Goal: Information Seeking & Learning: Find specific fact

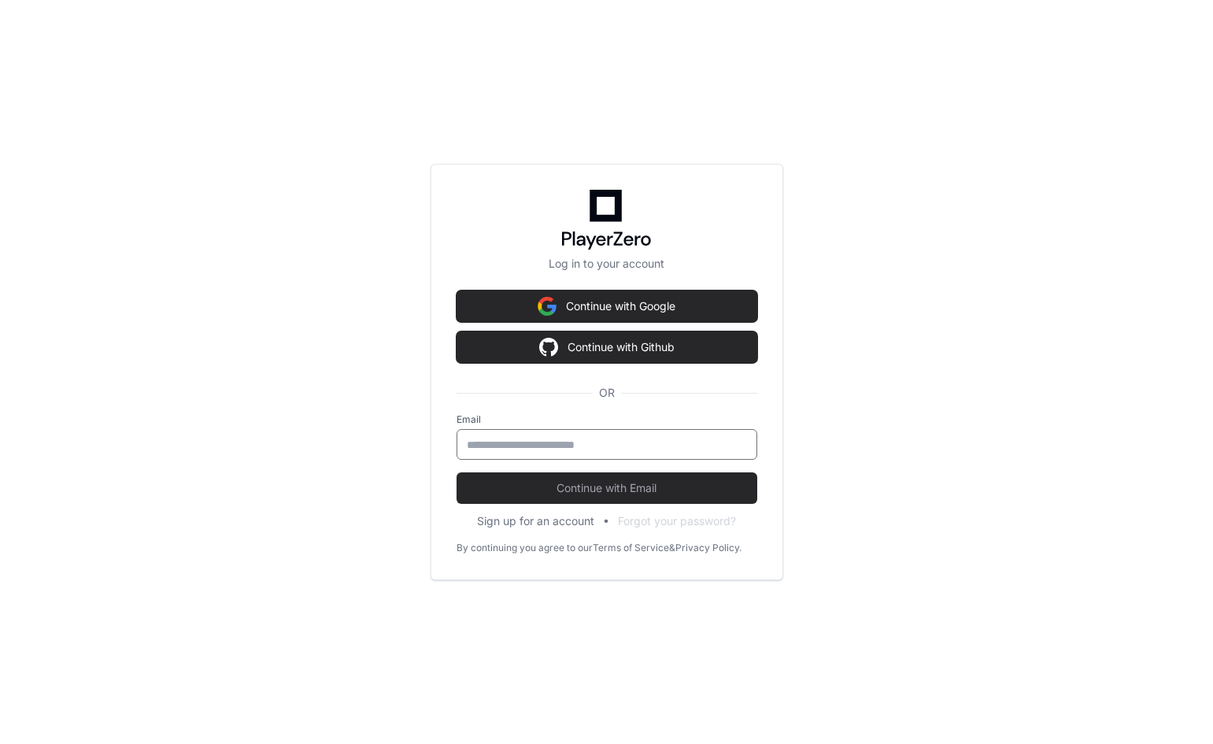
click at [541, 448] on input "email" at bounding box center [607, 445] width 280 height 16
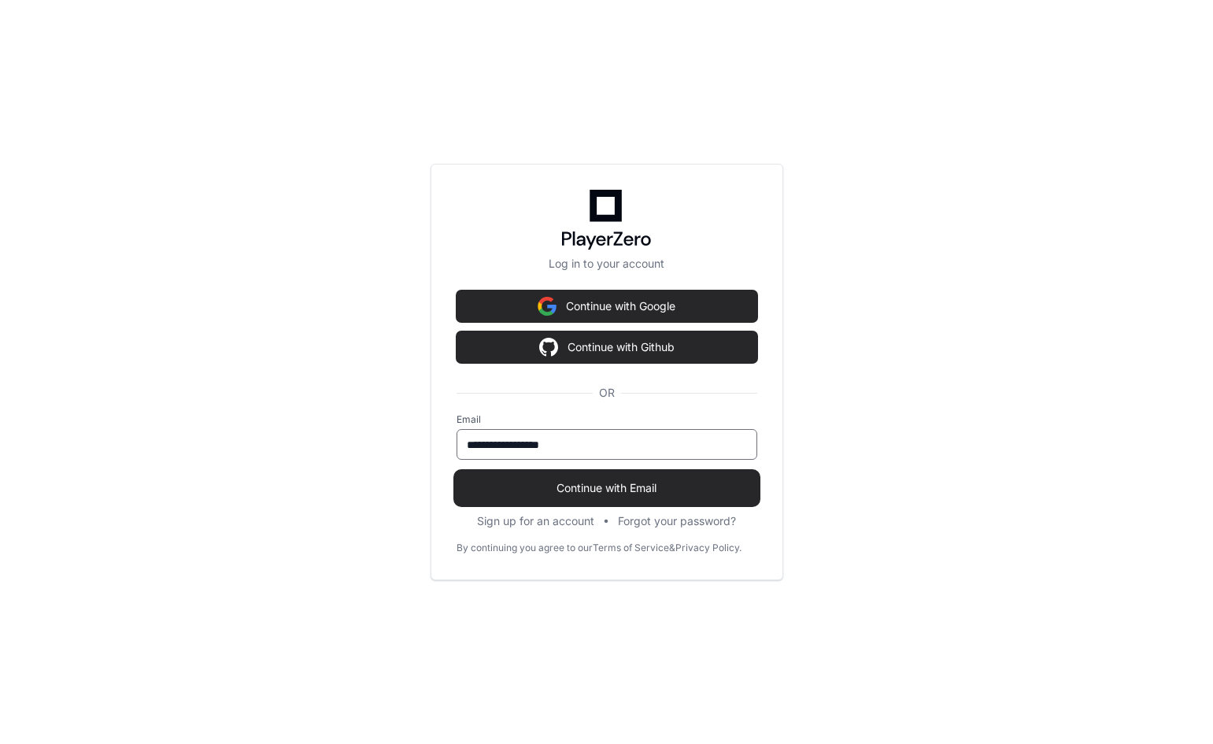
type input "**********"
click at [569, 495] on span "Continue with Email" at bounding box center [607, 488] width 301 height 16
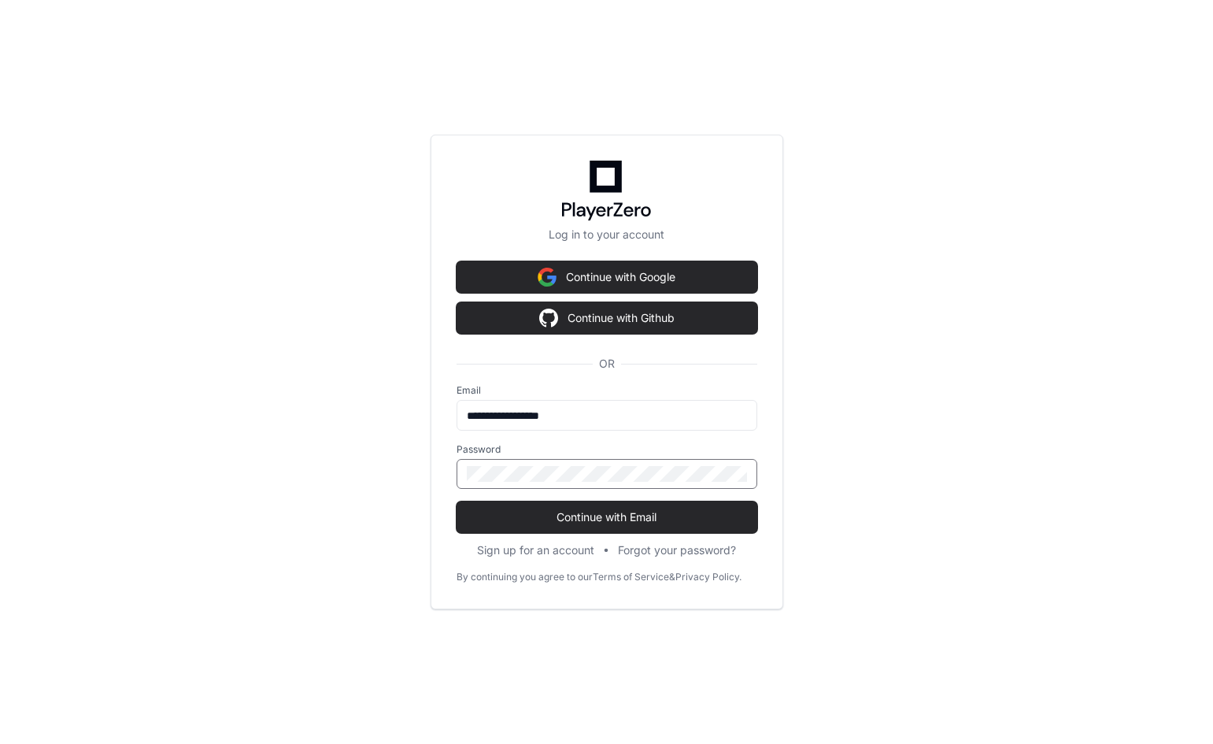
click at [457, 502] on button "Continue with Email" at bounding box center [607, 517] width 301 height 31
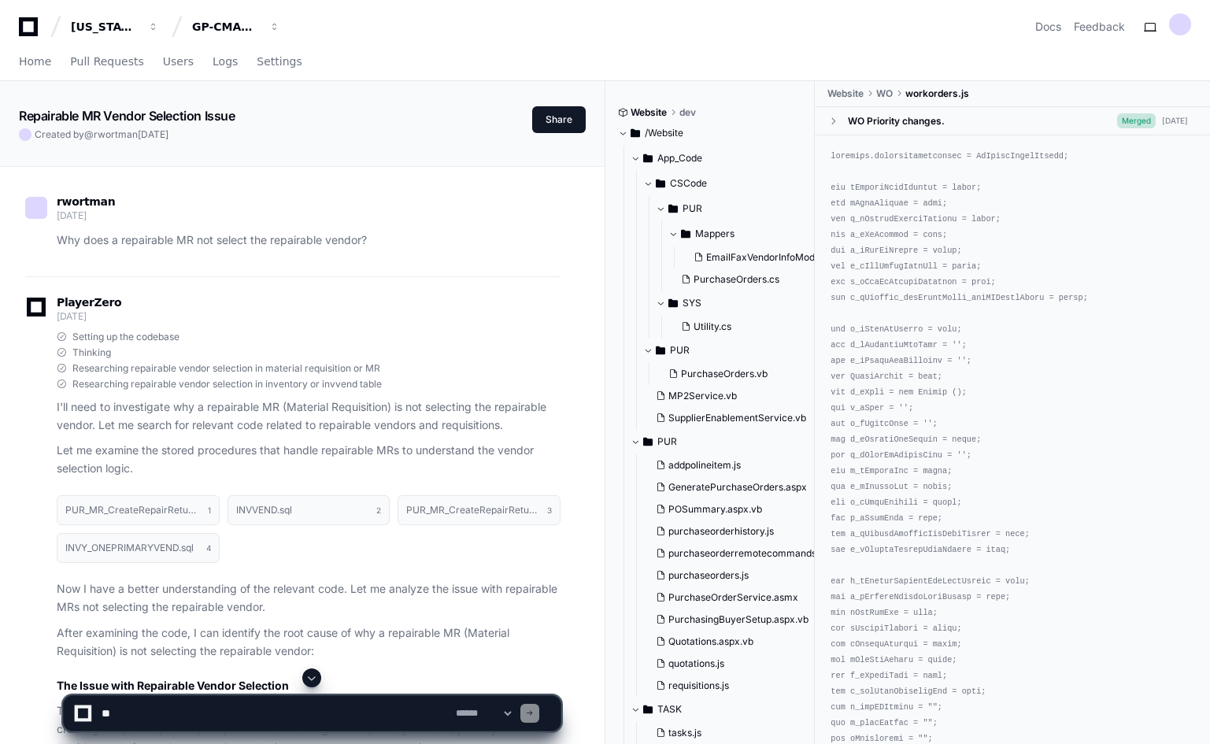
click at [159, 28] on span "button" at bounding box center [153, 26] width 11 height 11
click at [159, 21] on span "button" at bounding box center [153, 26] width 11 height 11
click at [139, 25] on div "GP-CMAG-MP2" at bounding box center [105, 27] width 68 height 16
click at [148, 27] on span "button" at bounding box center [153, 26] width 11 height 11
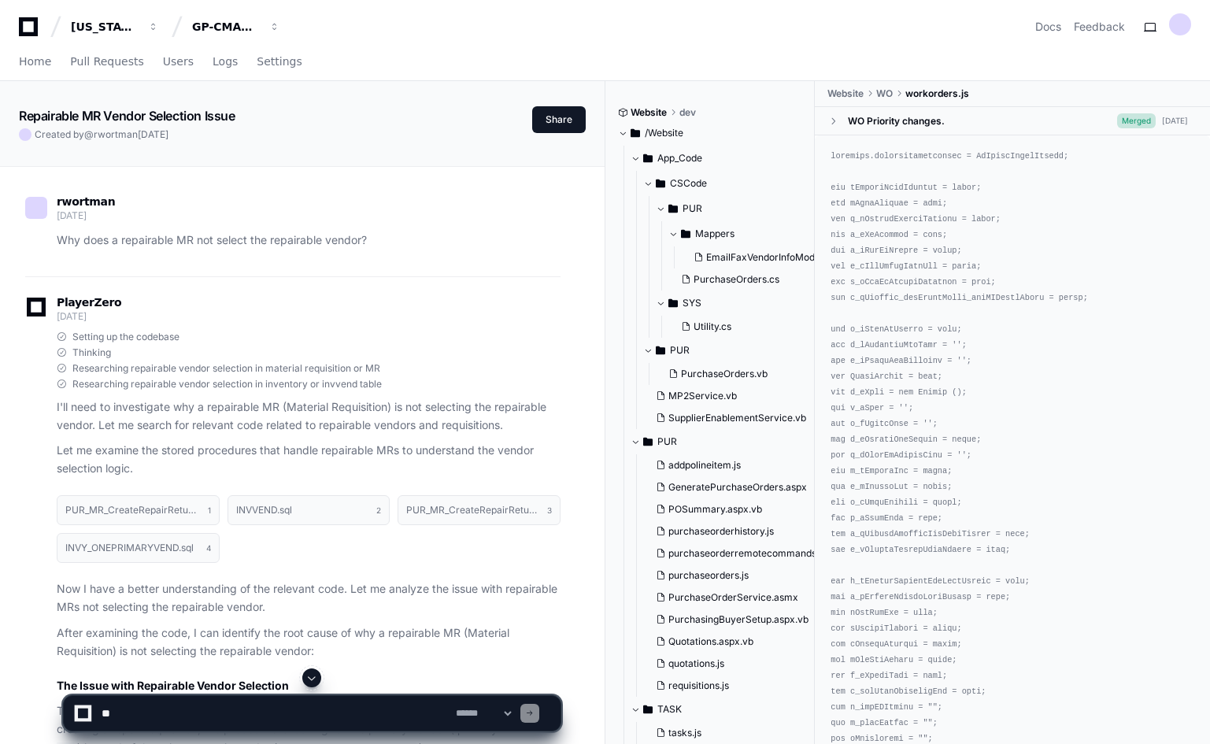
click at [139, 26] on div "GP-CMAG-MP2" at bounding box center [105, 27] width 68 height 16
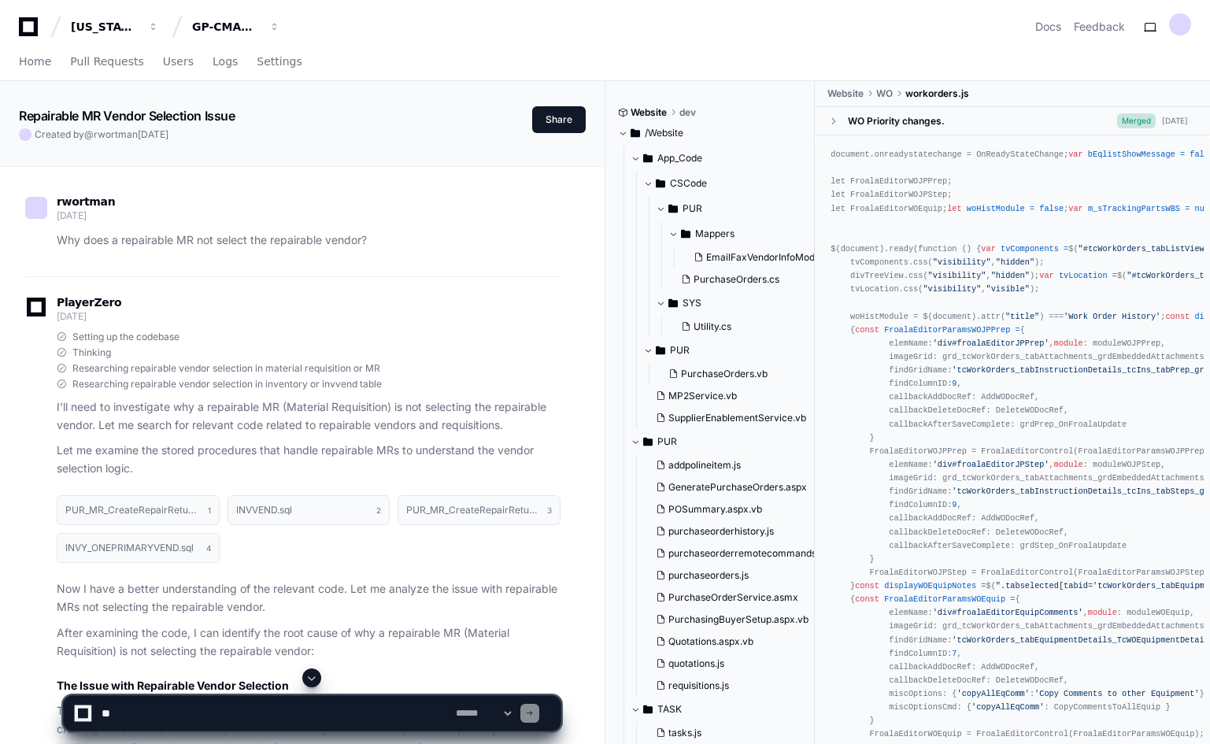
click at [435, 78] on div "Home Pull Requests Users Logs Settings" at bounding box center [605, 62] width 1173 height 36
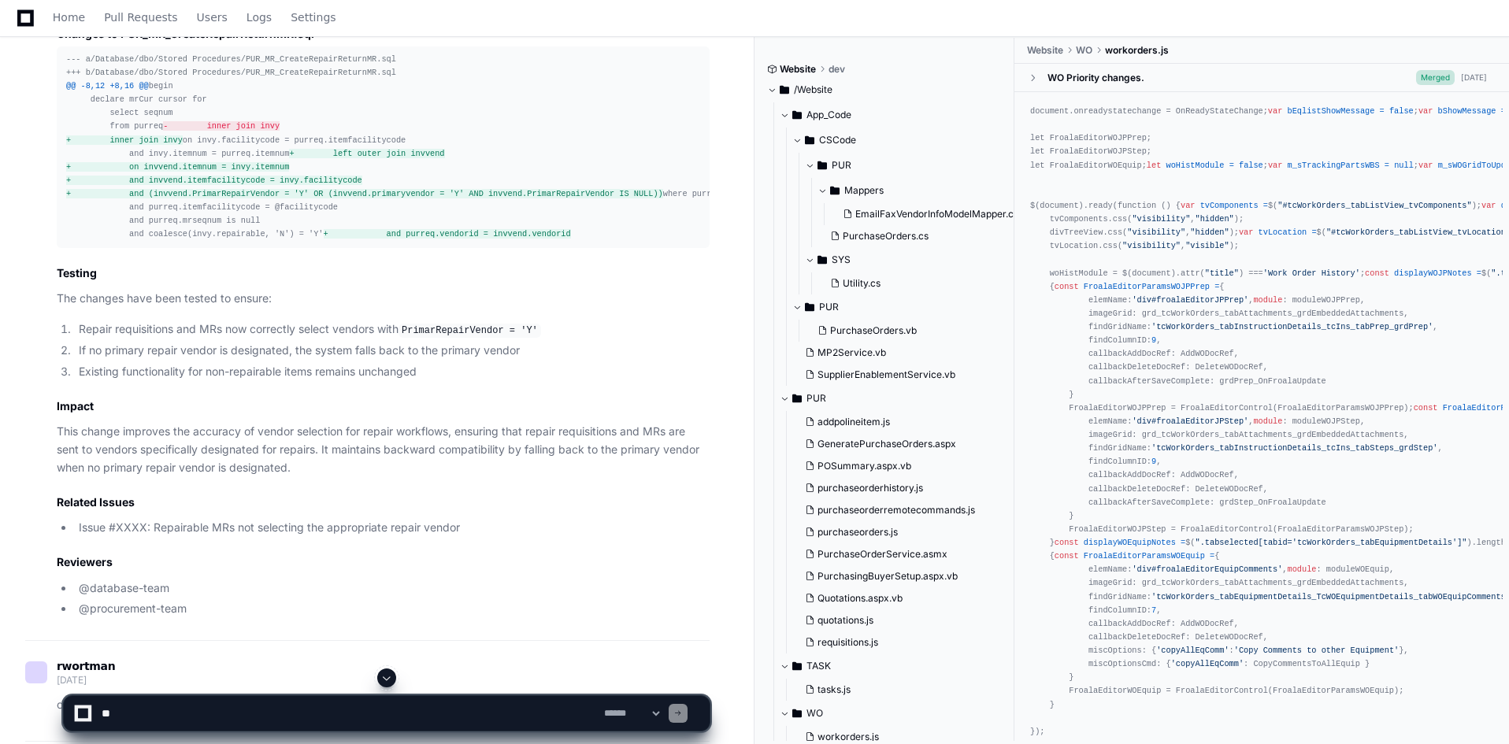
scroll to position [12914, 0]
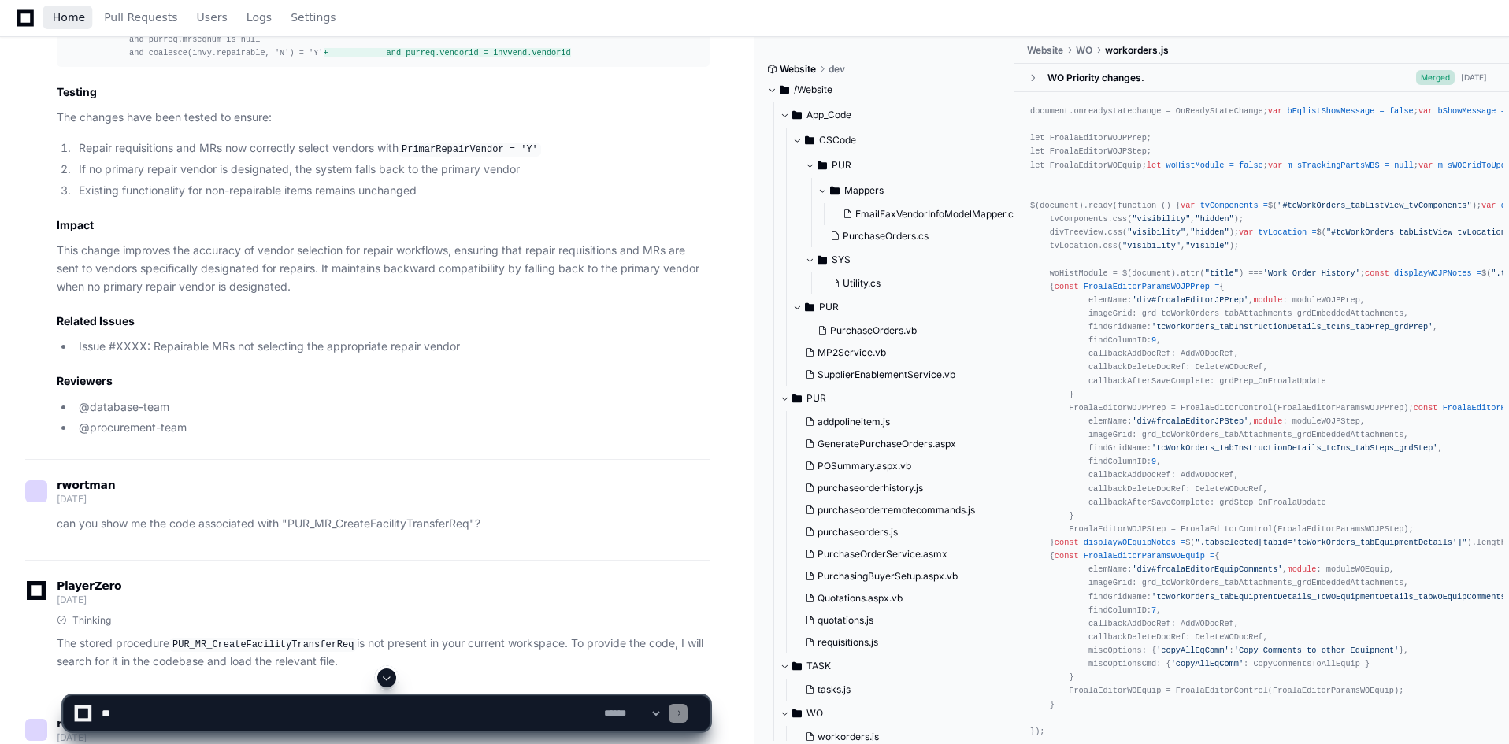
click at [67, 18] on span "Home" at bounding box center [69, 17] width 32 height 9
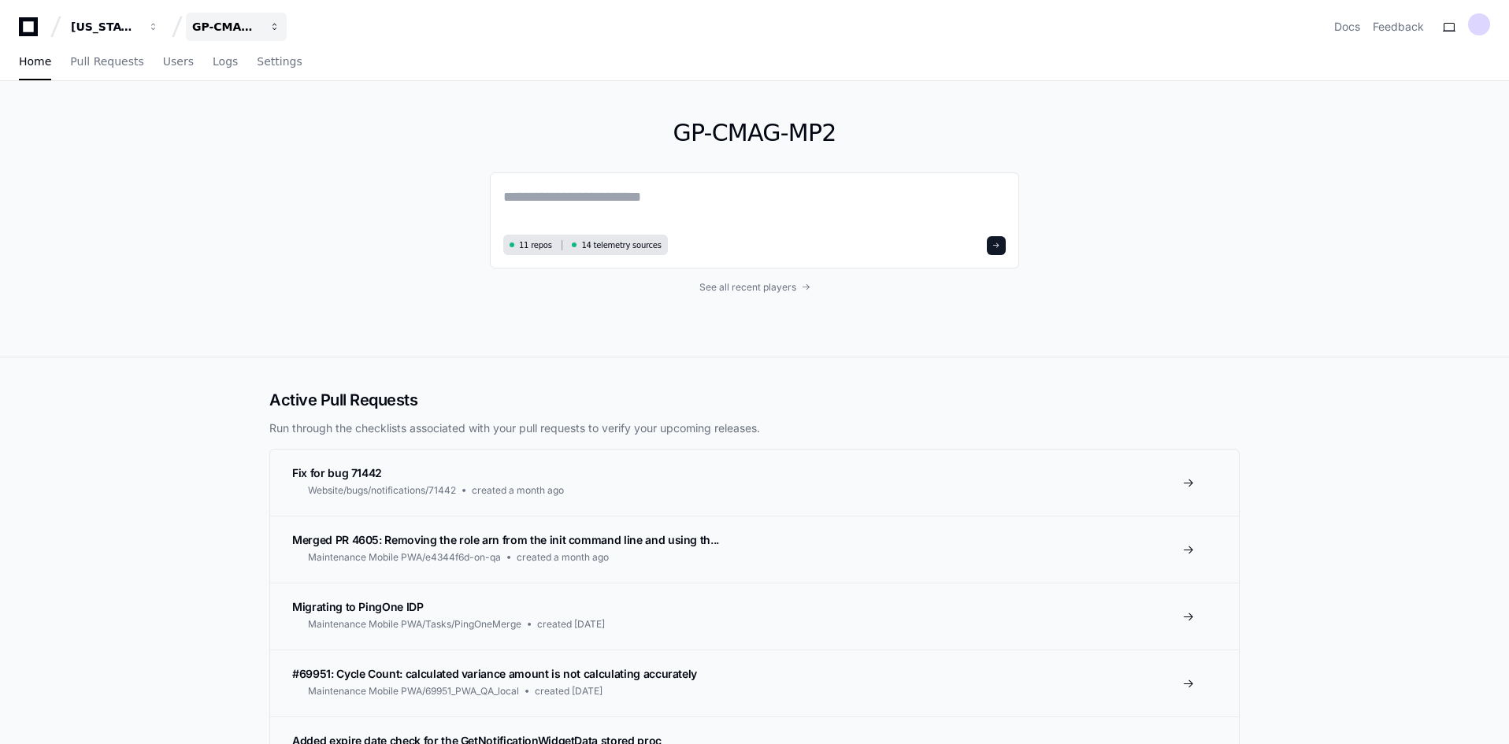
click at [202, 20] on button "GP-CMAG-MP2" at bounding box center [236, 27] width 101 height 28
click at [270, 109] on span "GP-CMAG-AS8" at bounding box center [261, 115] width 89 height 19
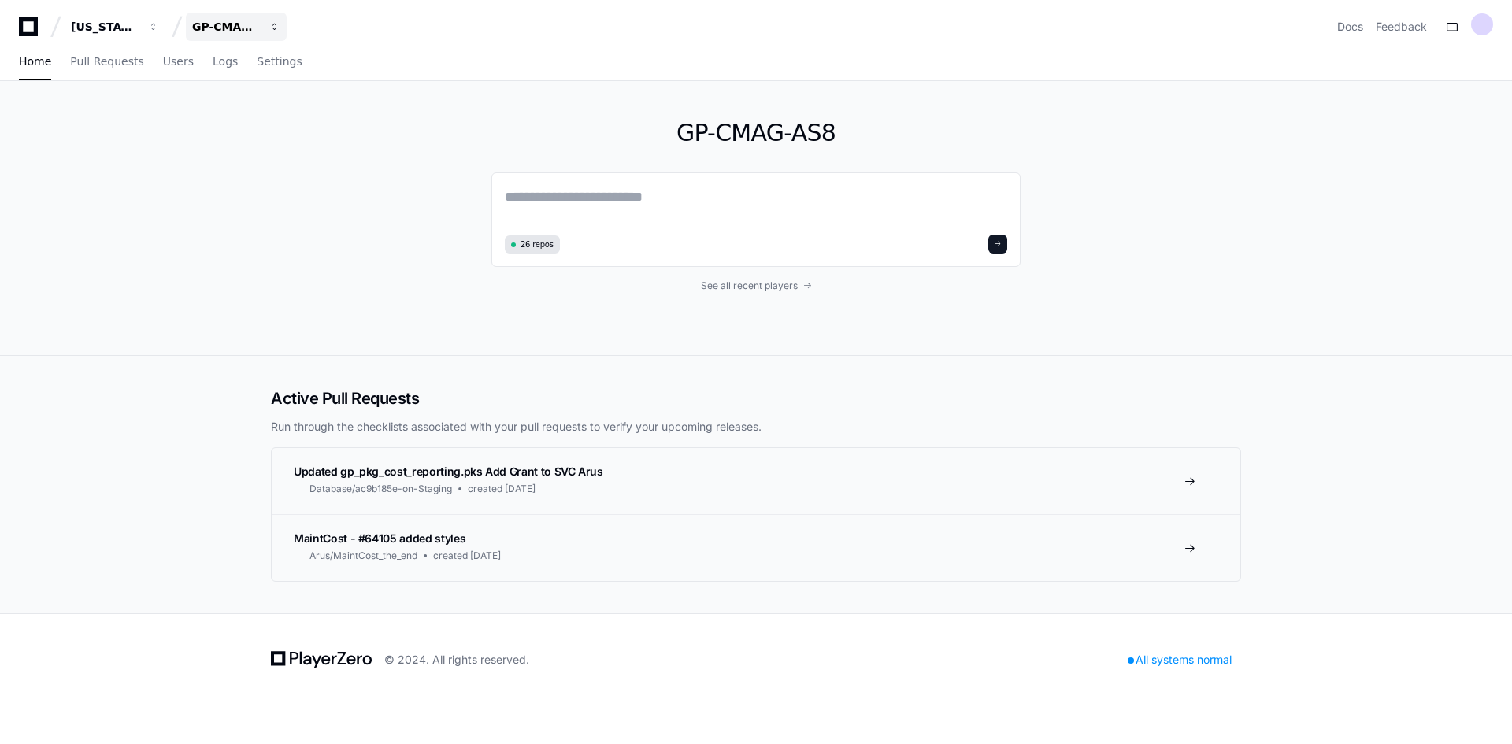
click at [139, 28] on div "GP-CMAG-AS8" at bounding box center [105, 27] width 68 height 16
click at [548, 200] on textarea at bounding box center [756, 208] width 502 height 44
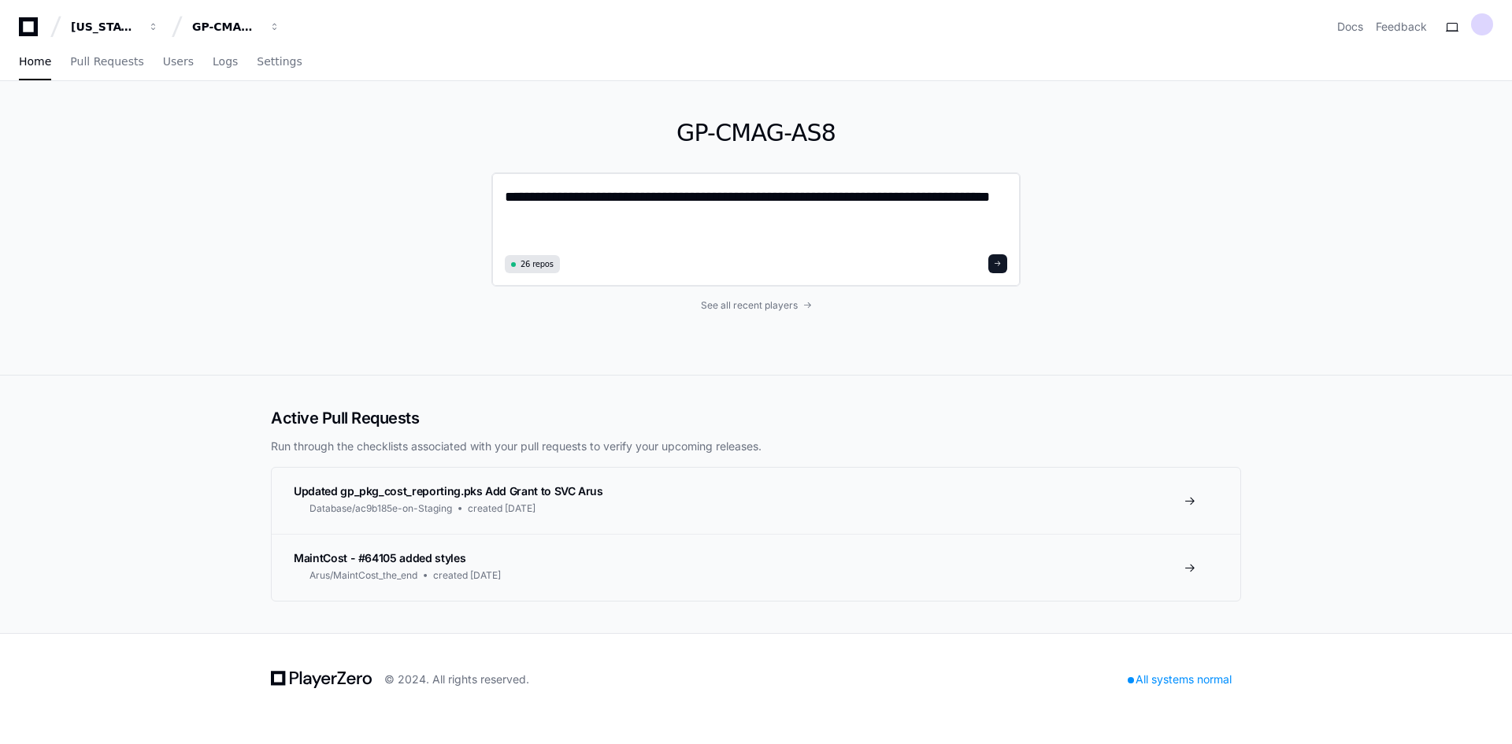
type textarea "**********"
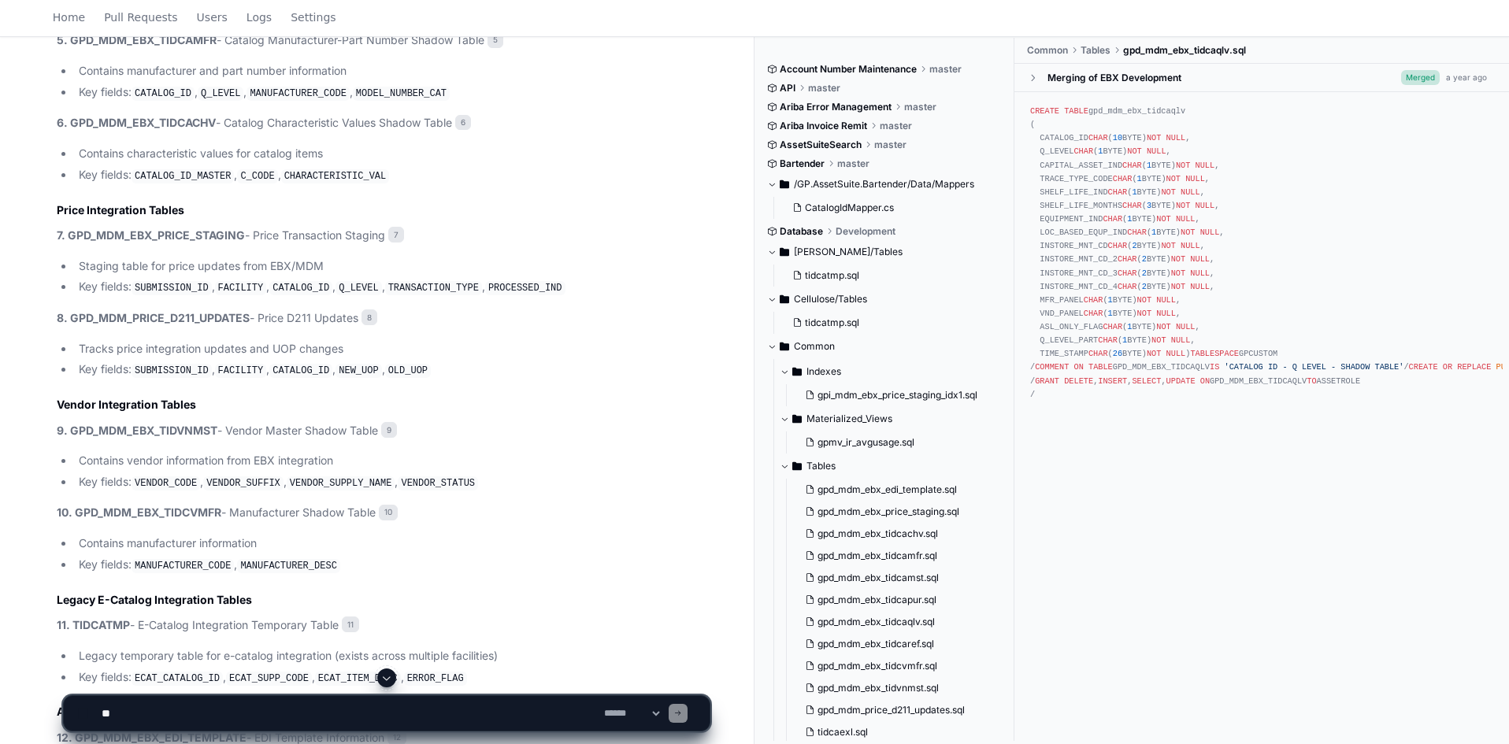
scroll to position [1102, 0]
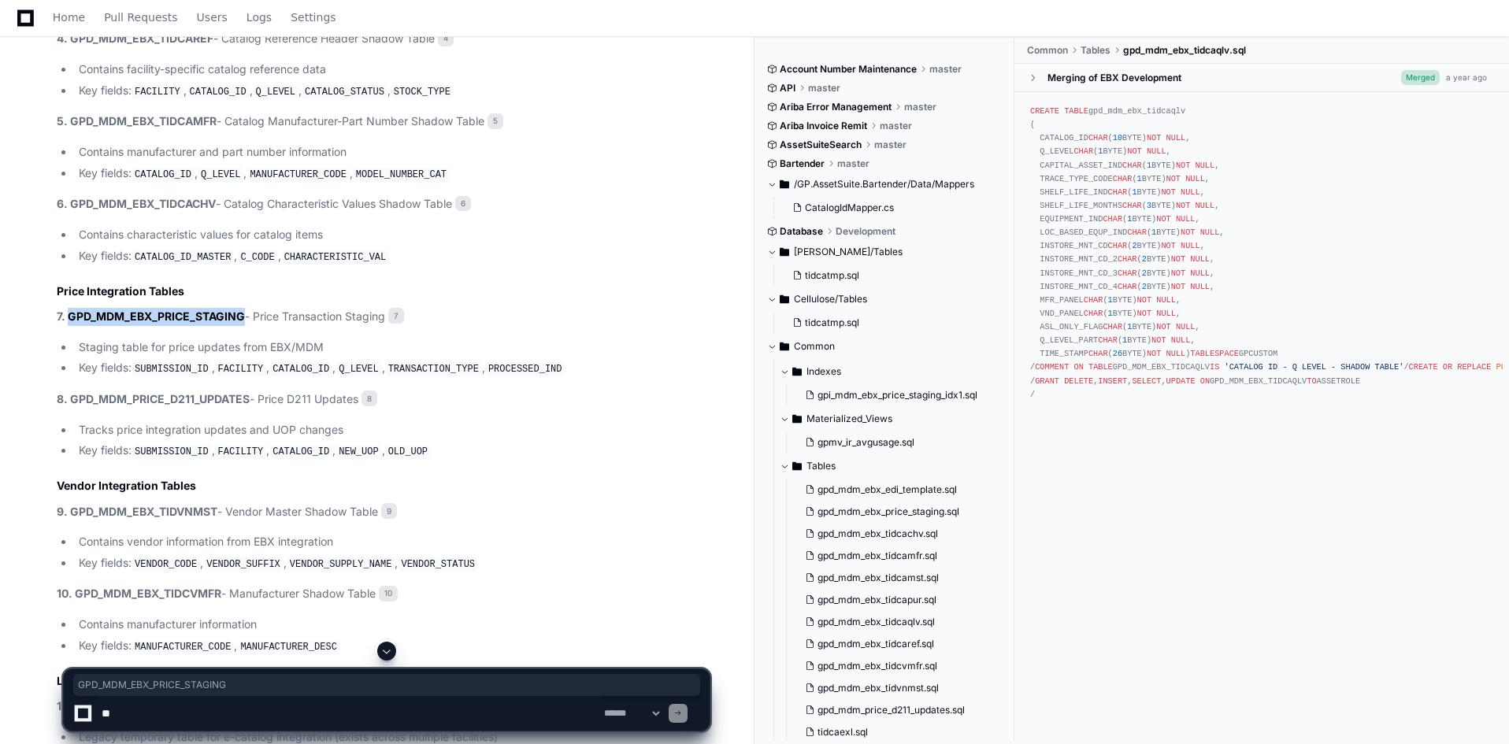
drag, startPoint x: 69, startPoint y: 313, endPoint x: 242, endPoint y: 313, distance: 172.5
click at [242, 313] on strong "7. GPD_MDM_EBX_PRICE_STAGING" at bounding box center [151, 315] width 188 height 13
copy strong "GPD_MDM_EBX_PRICE_STAGING"
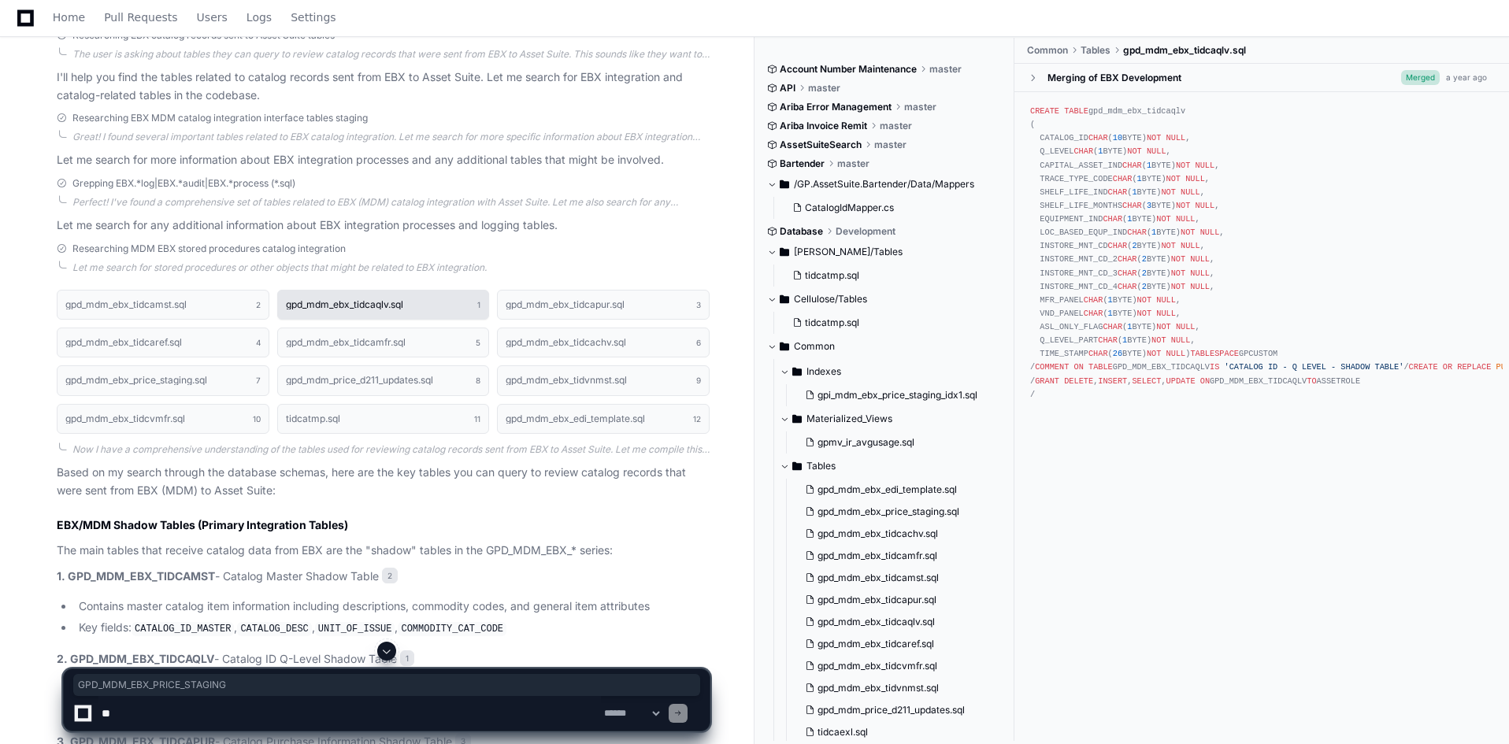
scroll to position [0, 0]
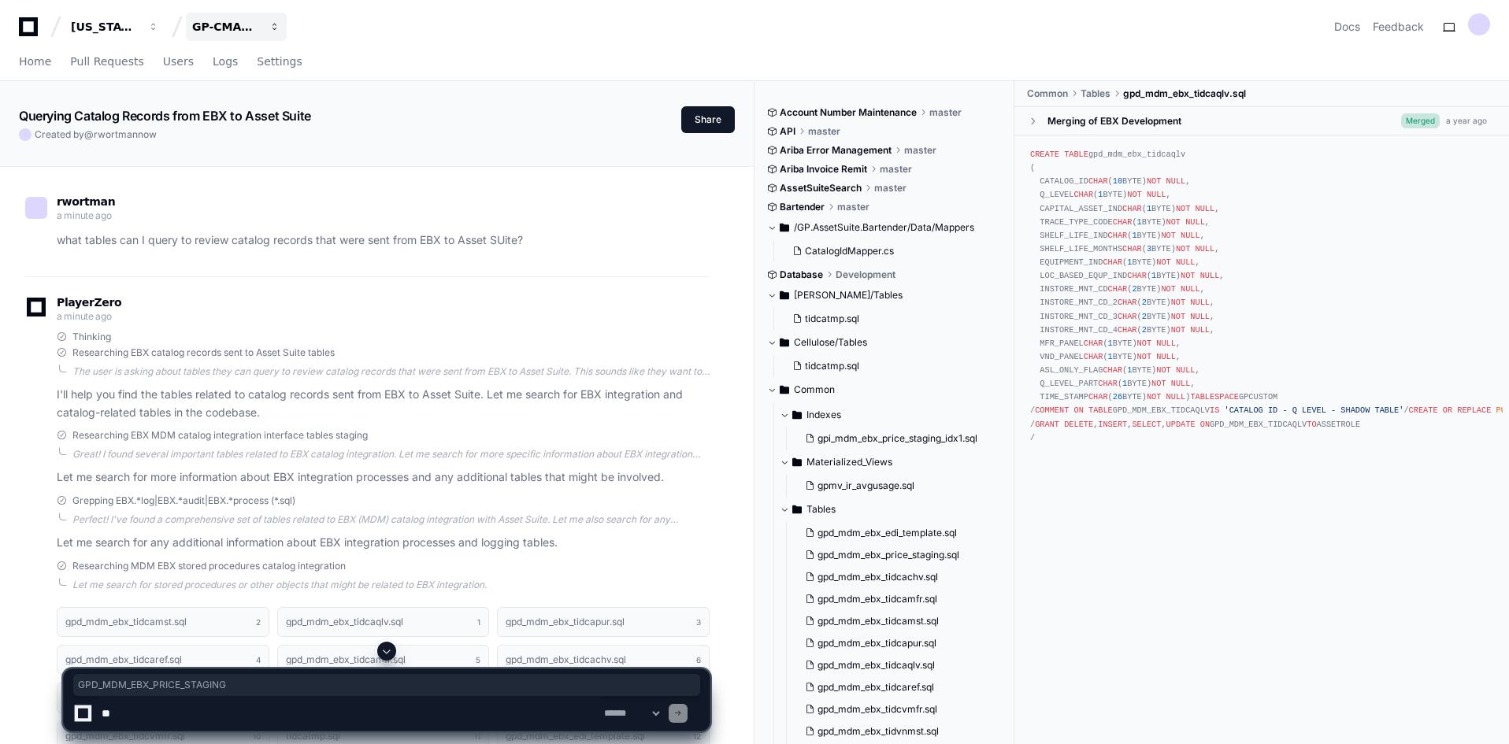
click at [159, 30] on span "button" at bounding box center [153, 26] width 11 height 11
click at [277, 143] on span "GP-CMAG-MP2" at bounding box center [263, 146] width 92 height 19
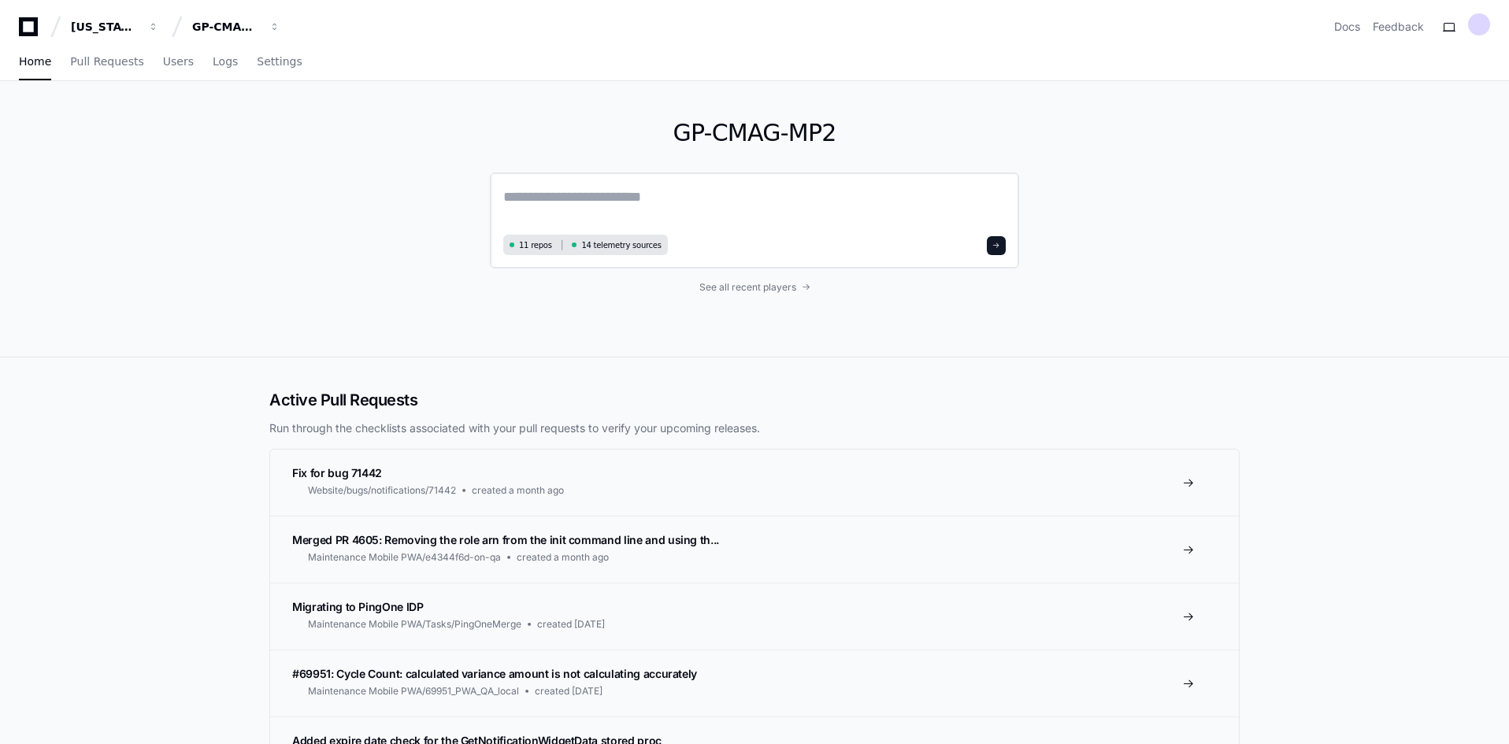
click at [580, 209] on textarea at bounding box center [754, 208] width 502 height 44
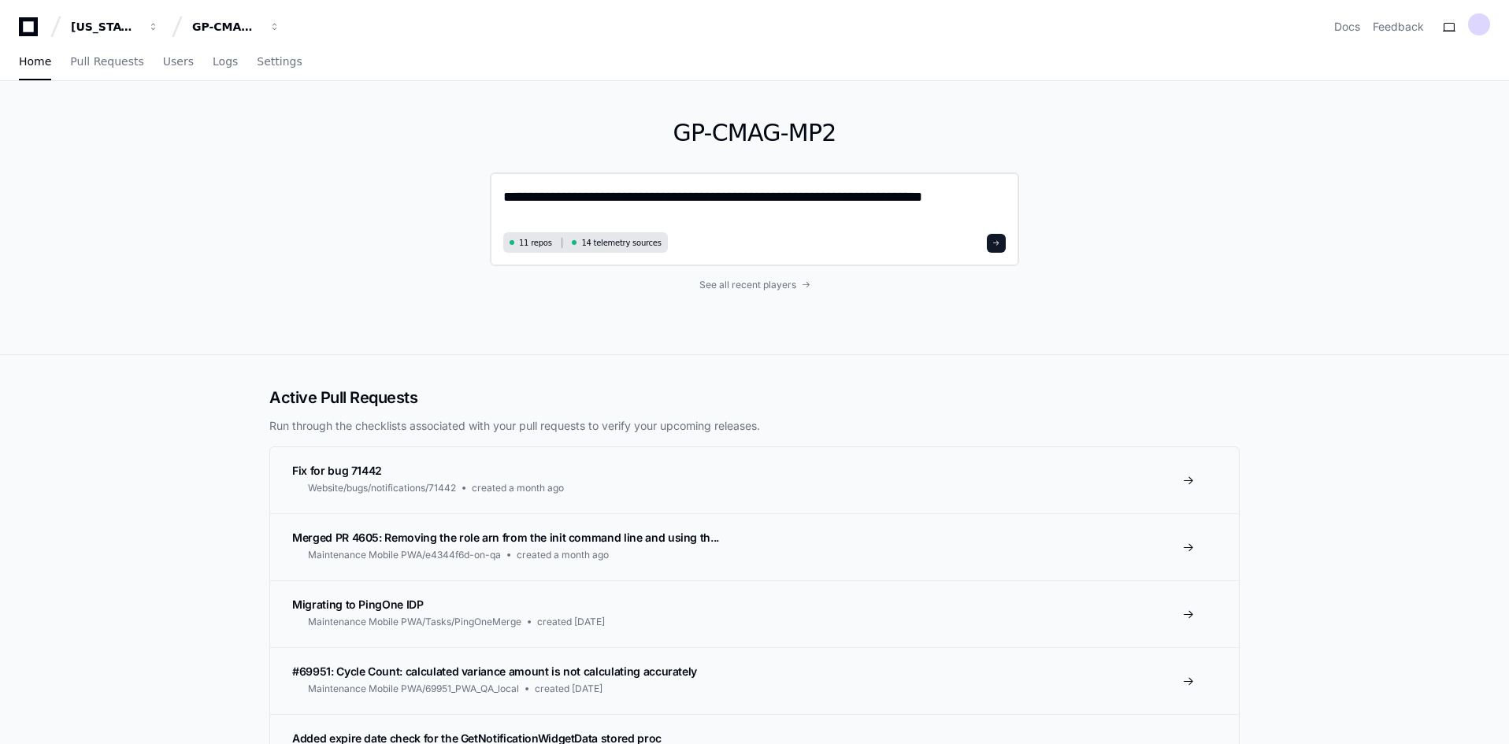
click at [858, 199] on textarea "**********" at bounding box center [754, 207] width 502 height 42
type textarea "**********"
click at [995, 246] on button at bounding box center [996, 243] width 19 height 19
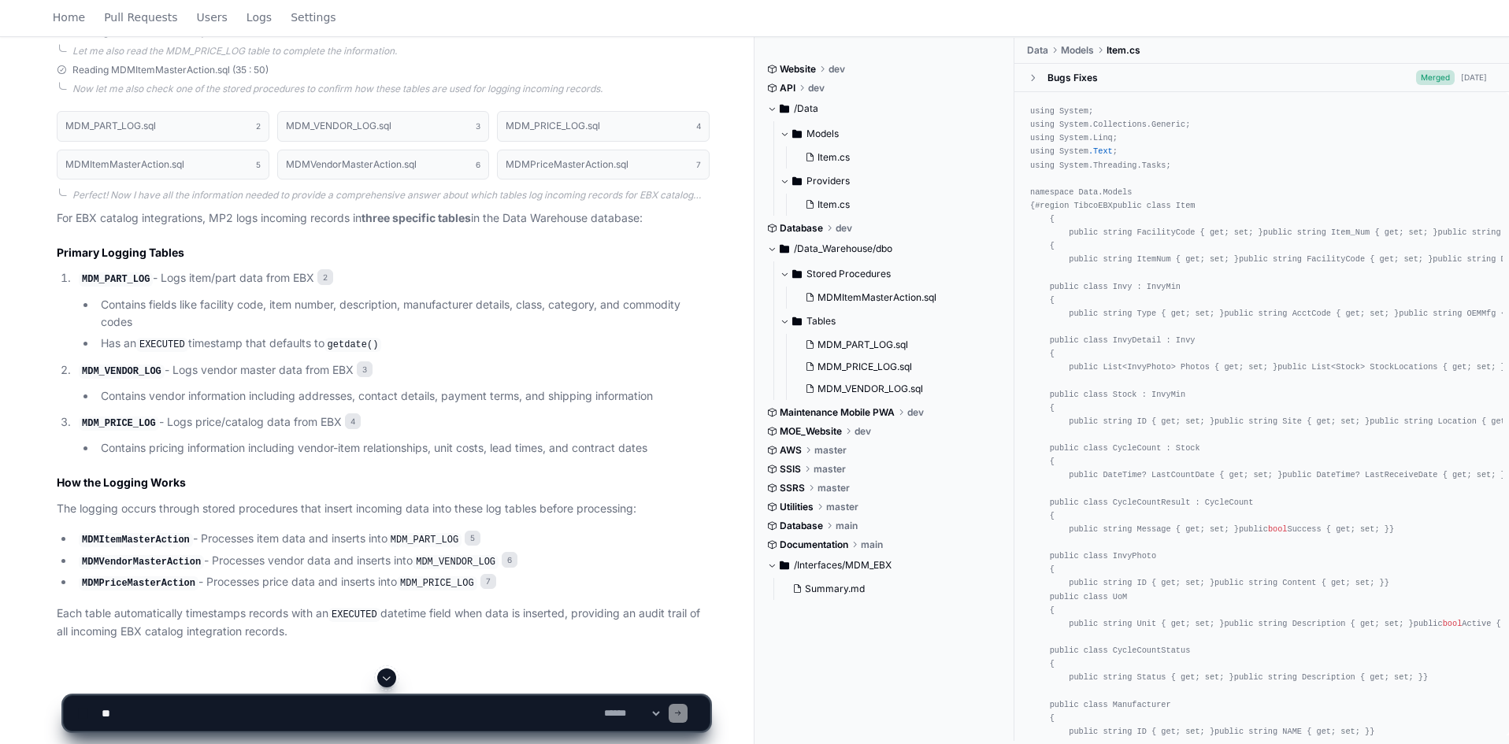
scroll to position [836, 0]
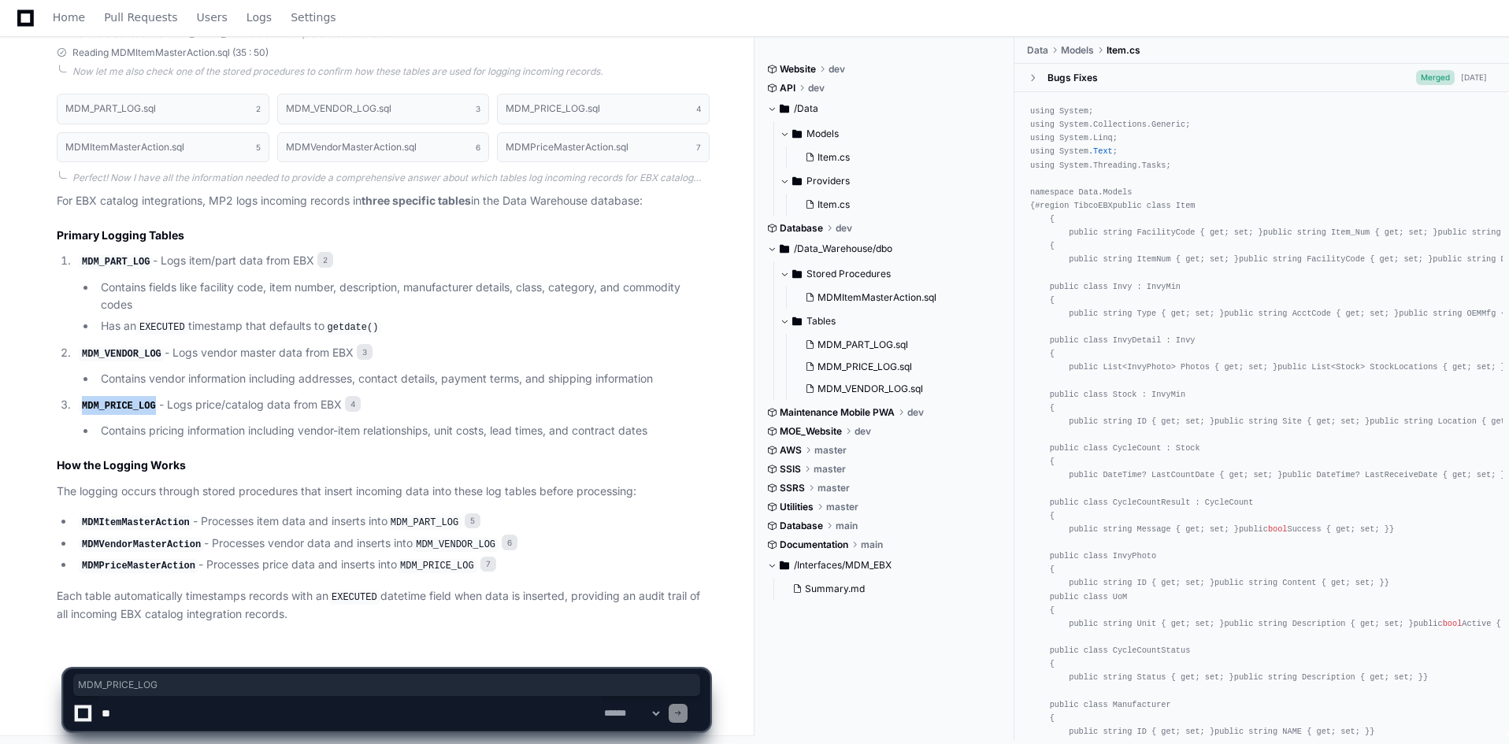
drag, startPoint x: 82, startPoint y: 404, endPoint x: 148, endPoint y: 406, distance: 66.2
click at [148, 406] on code "MDM_PRICE_LOG" at bounding box center [119, 406] width 80 height 14
copy code "MDM_PRICE_LOG"
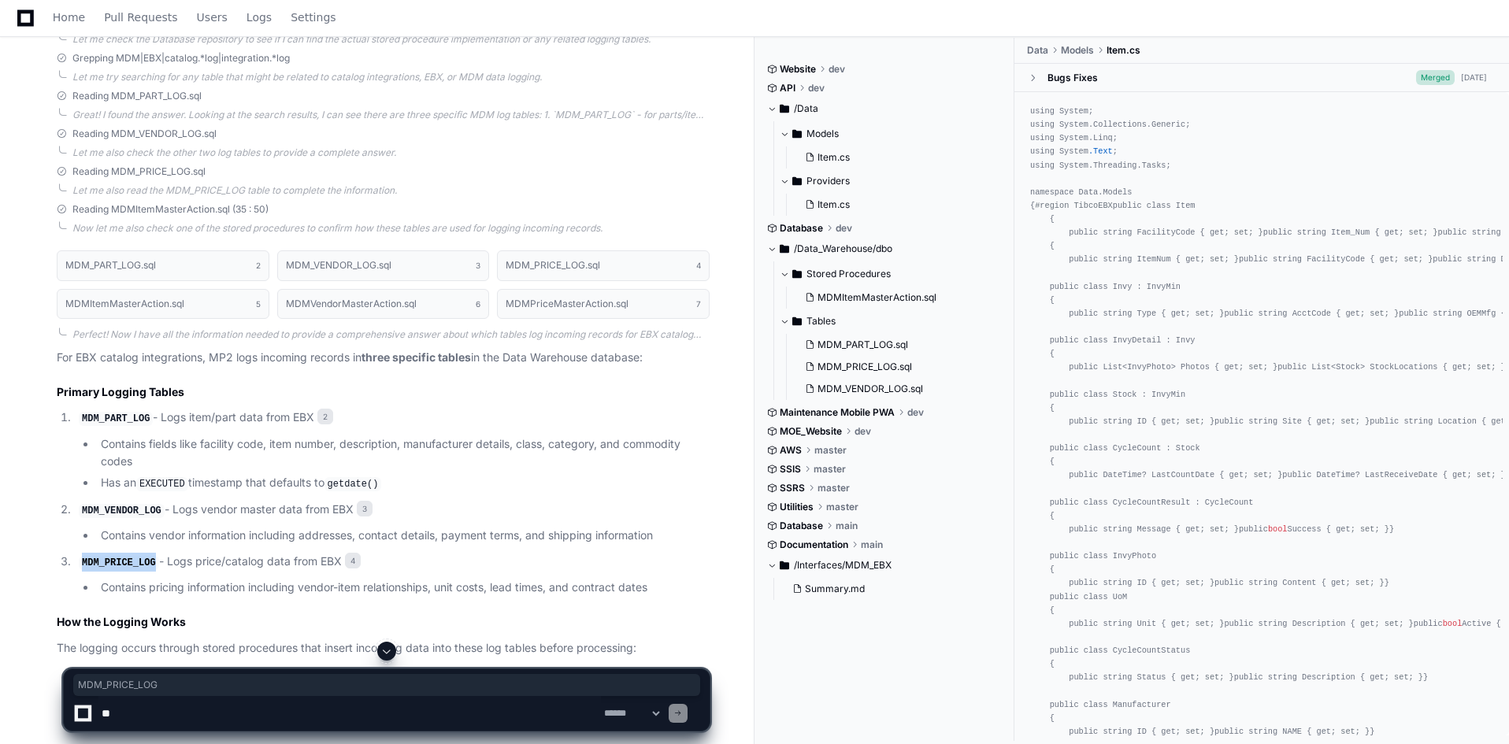
scroll to position [679, 0]
